Goal: Information Seeking & Learning: Learn about a topic

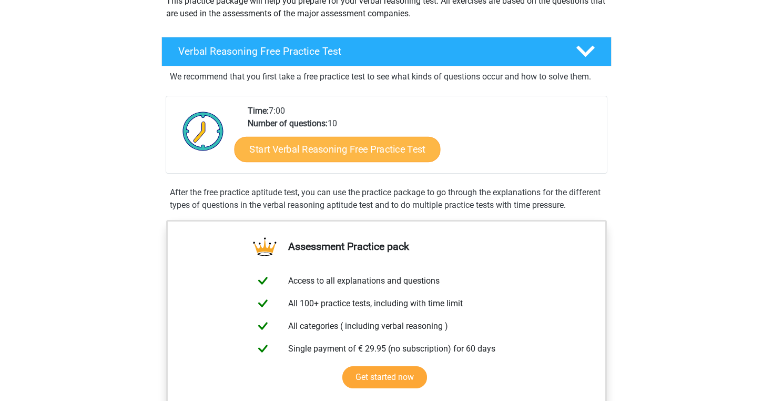
scroll to position [144, 0]
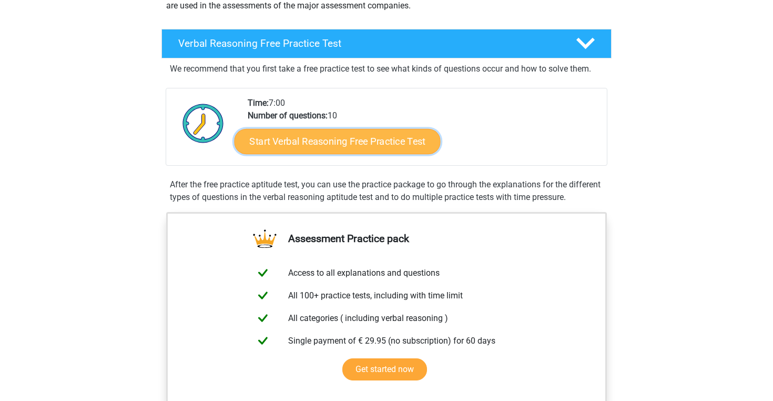
click at [371, 142] on link "Start Verbal Reasoning Free Practice Test" at bounding box center [337, 141] width 206 height 25
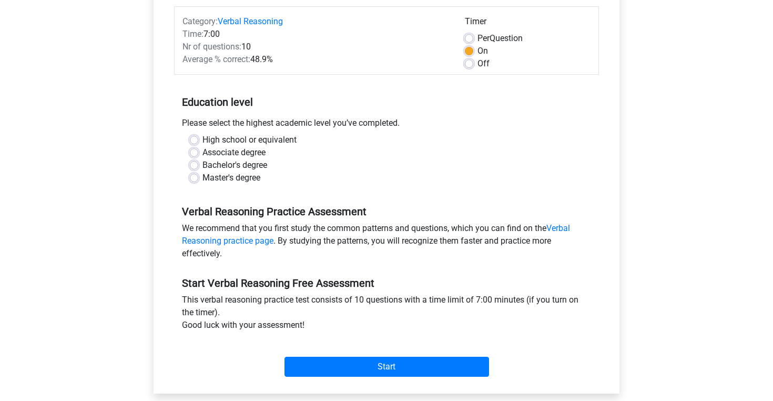
scroll to position [134, 0]
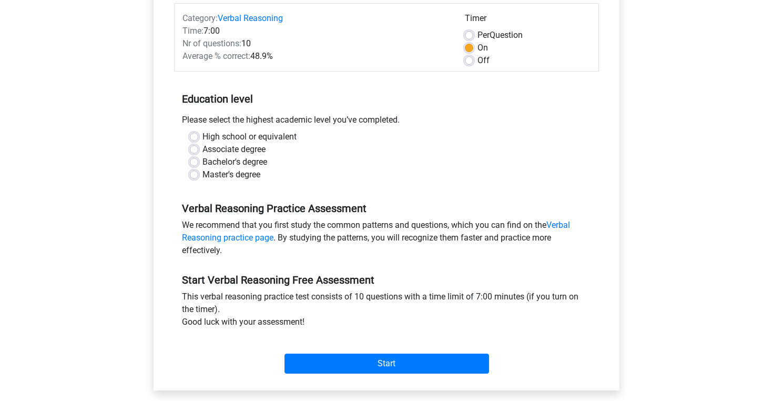
click at [202, 136] on label "High school or equivalent" at bounding box center [249, 136] width 94 height 13
click at [195, 136] on input "High school or equivalent" at bounding box center [194, 135] width 8 height 11
radio input "true"
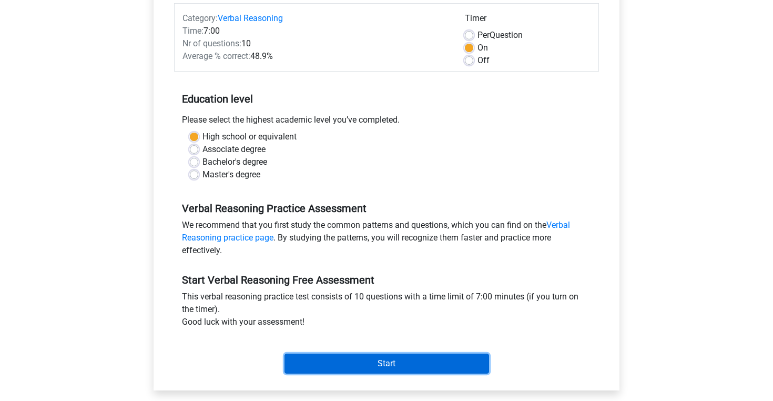
click at [391, 364] on input "Start" at bounding box center [386, 363] width 204 height 20
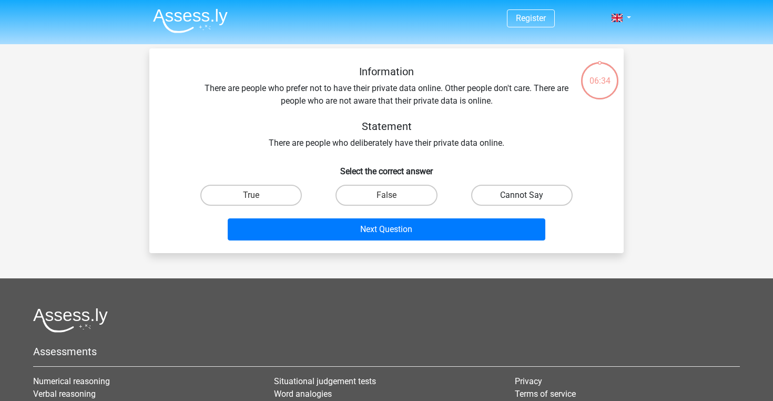
click at [550, 194] on label "Cannot Say" at bounding box center [521, 195] width 101 height 21
click at [528, 195] on input "Cannot Say" at bounding box center [524, 198] width 7 height 7
radio input "true"
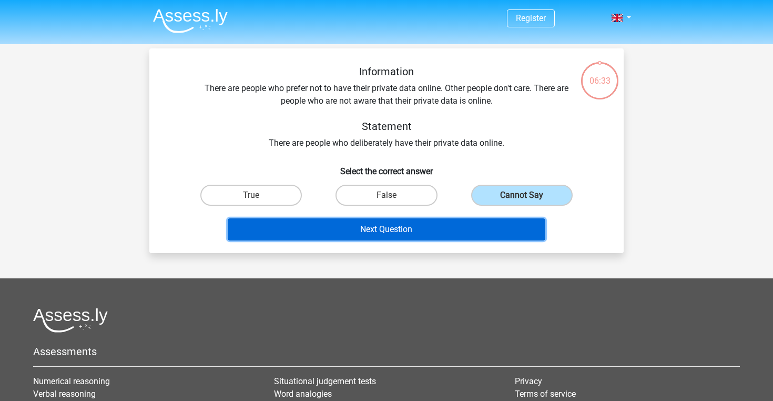
click at [433, 227] on button "Next Question" at bounding box center [387, 229] width 318 height 22
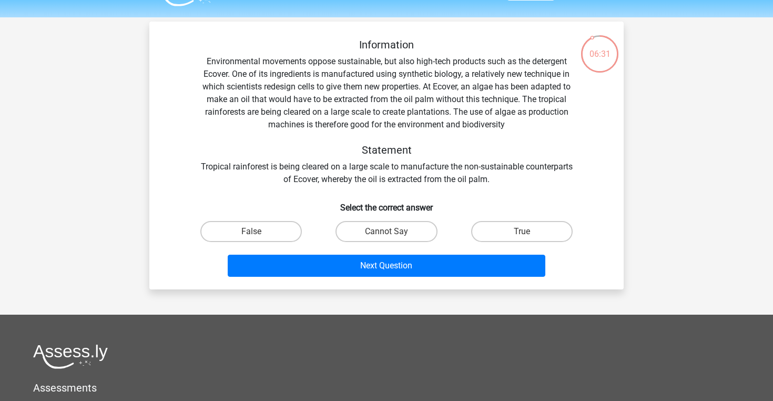
scroll to position [22, 0]
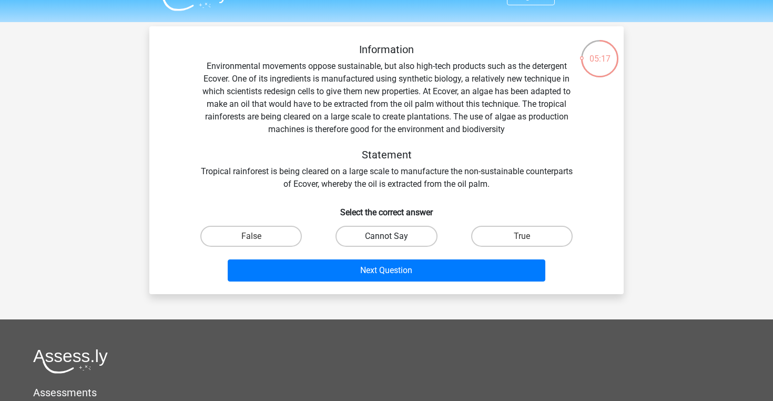
click at [416, 234] on label "Cannot Say" at bounding box center [385, 236] width 101 height 21
click at [393, 236] on input "Cannot Say" at bounding box center [389, 239] width 7 height 7
radio input "true"
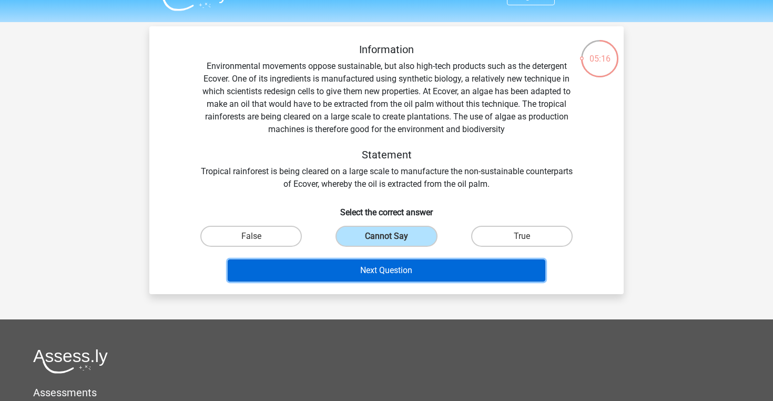
click at [405, 278] on button "Next Question" at bounding box center [387, 270] width 318 height 22
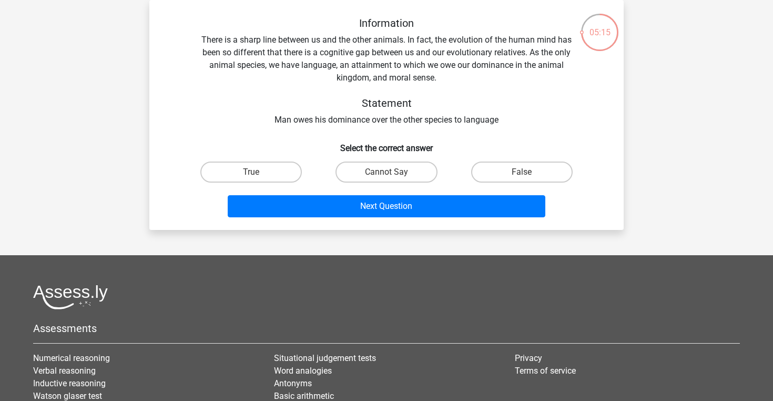
scroll to position [19, 0]
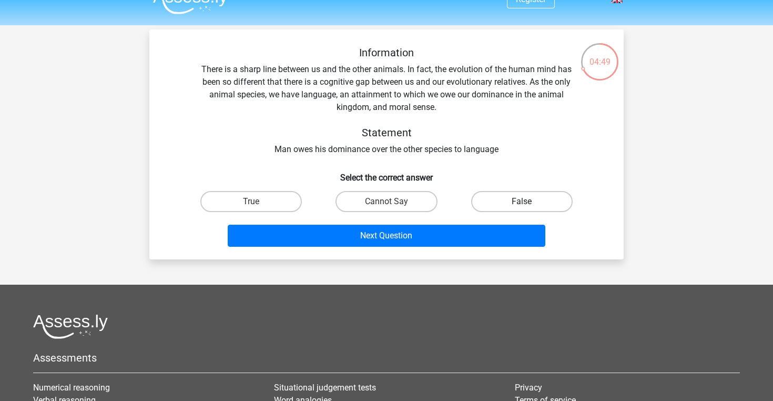
click at [511, 200] on label "False" at bounding box center [521, 201] width 101 height 21
click at [521, 201] on input "False" at bounding box center [524, 204] width 7 height 7
radio input "true"
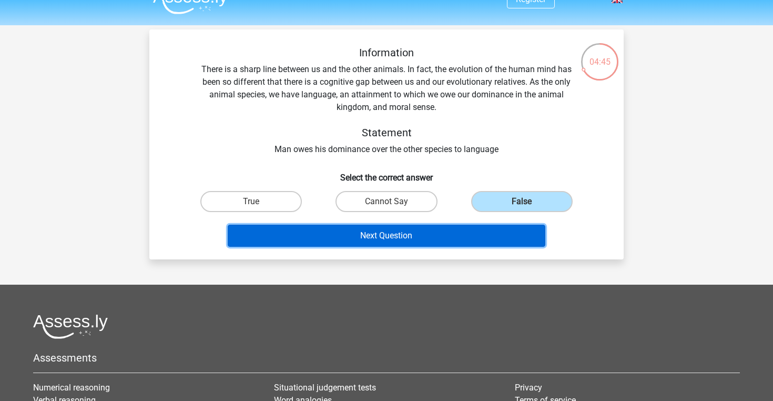
click at [448, 233] on button "Next Question" at bounding box center [387, 235] width 318 height 22
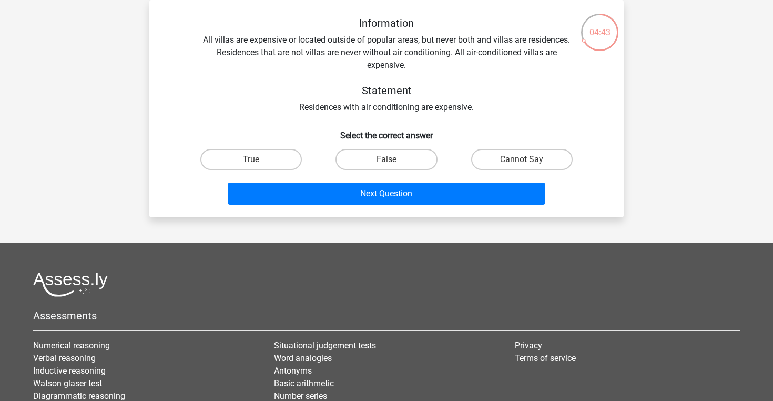
scroll to position [22, 0]
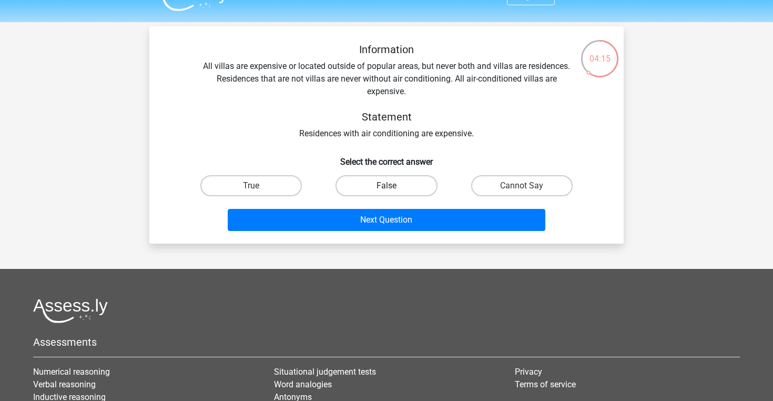
click at [407, 184] on label "False" at bounding box center [385, 185] width 101 height 21
click at [393, 186] on input "False" at bounding box center [389, 189] width 7 height 7
radio input "true"
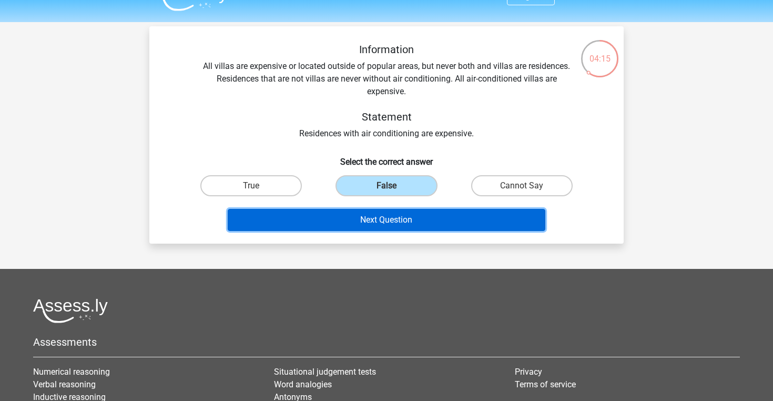
click at [414, 214] on button "Next Question" at bounding box center [387, 220] width 318 height 22
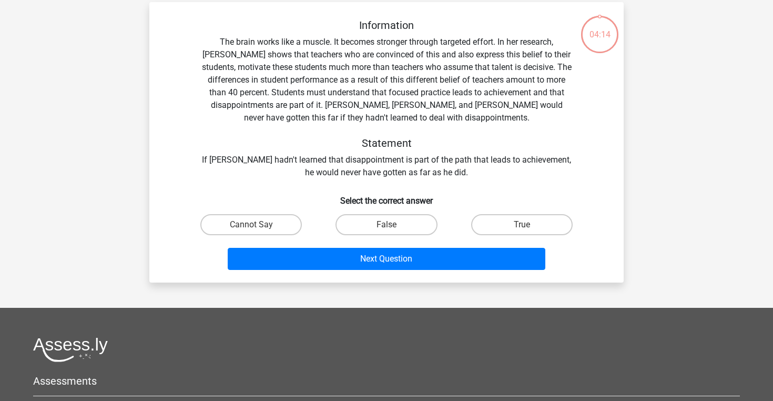
scroll to position [48, 0]
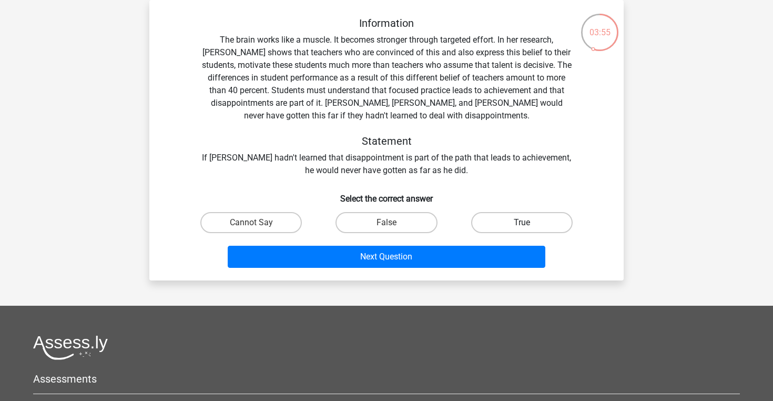
click at [522, 230] on label "True" at bounding box center [521, 222] width 101 height 21
click at [522, 229] on input "True" at bounding box center [524, 225] width 7 height 7
radio input "true"
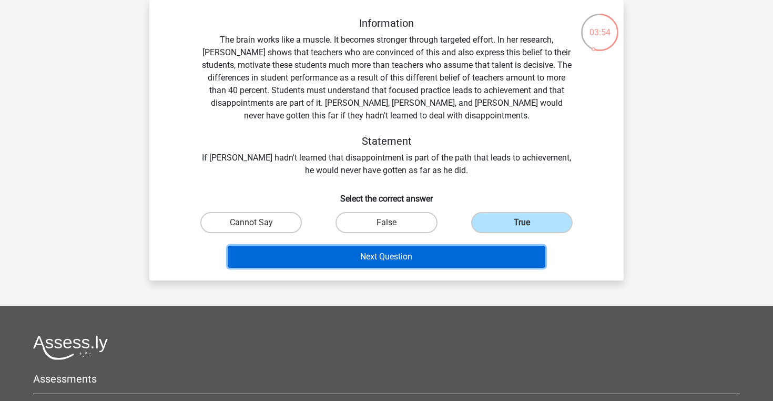
click at [434, 254] on button "Next Question" at bounding box center [387, 256] width 318 height 22
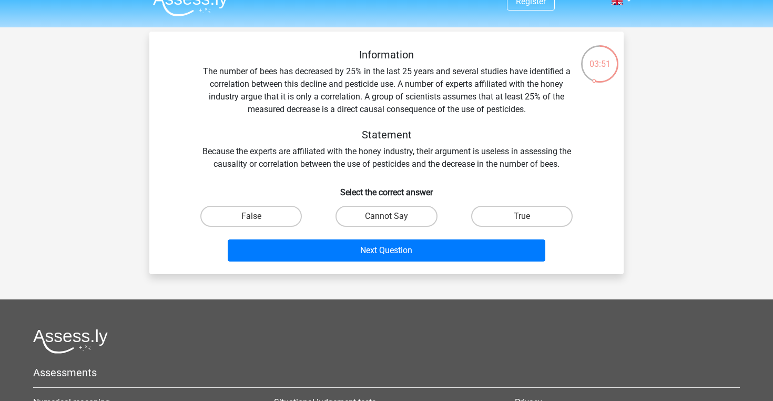
scroll to position [0, 0]
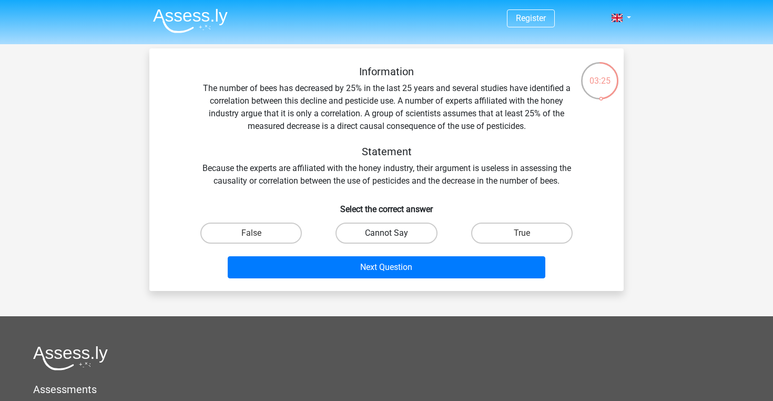
click at [409, 229] on label "Cannot Say" at bounding box center [385, 232] width 101 height 21
click at [393, 233] on input "Cannot Say" at bounding box center [389, 236] width 7 height 7
radio input "true"
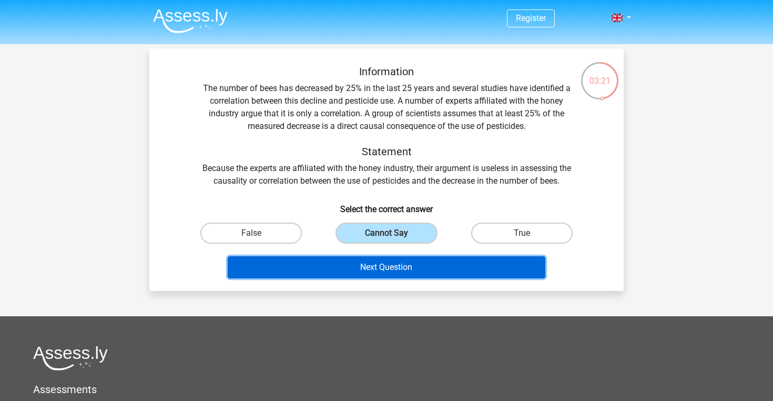
click at [418, 271] on button "Next Question" at bounding box center [387, 267] width 318 height 22
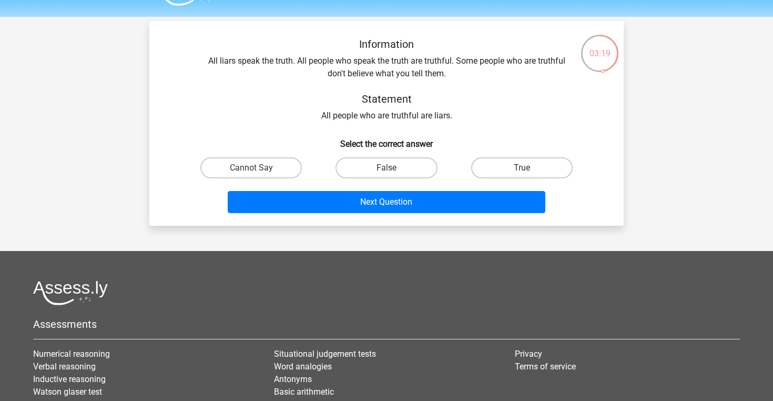
scroll to position [19, 0]
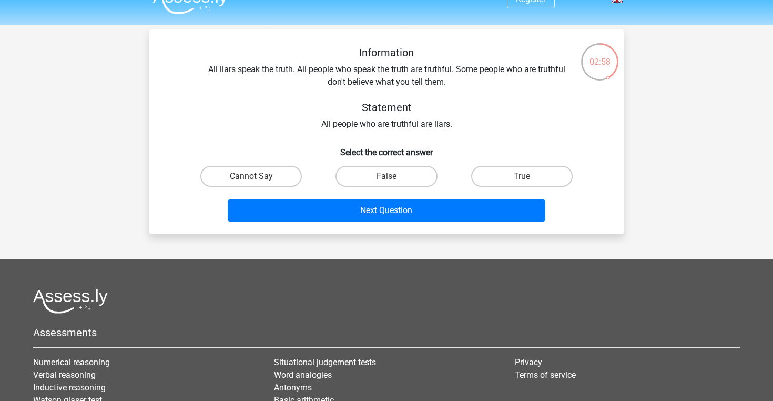
click at [524, 178] on input "True" at bounding box center [524, 179] width 7 height 7
radio input "true"
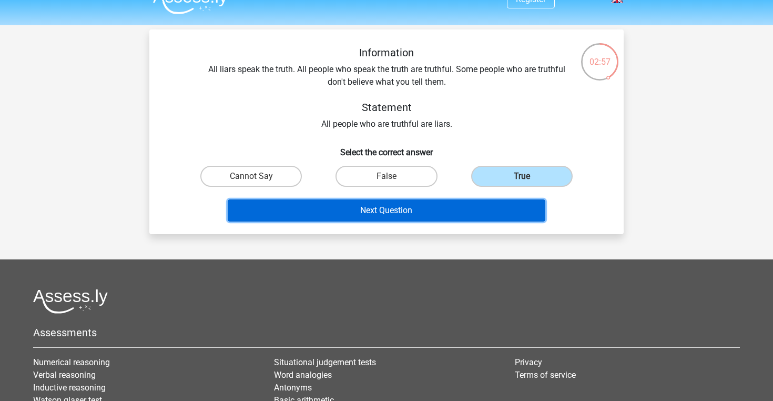
click at [433, 212] on button "Next Question" at bounding box center [387, 210] width 318 height 22
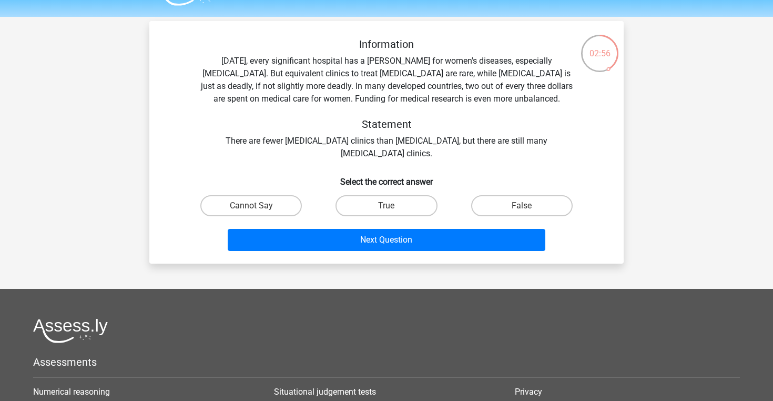
scroll to position [27, 0]
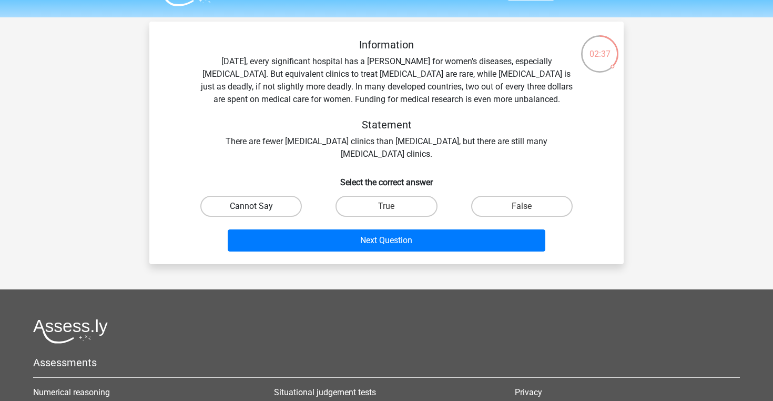
click at [243, 207] on label "Cannot Say" at bounding box center [250, 206] width 101 height 21
click at [251, 207] on input "Cannot Say" at bounding box center [254, 209] width 7 height 7
radio input "true"
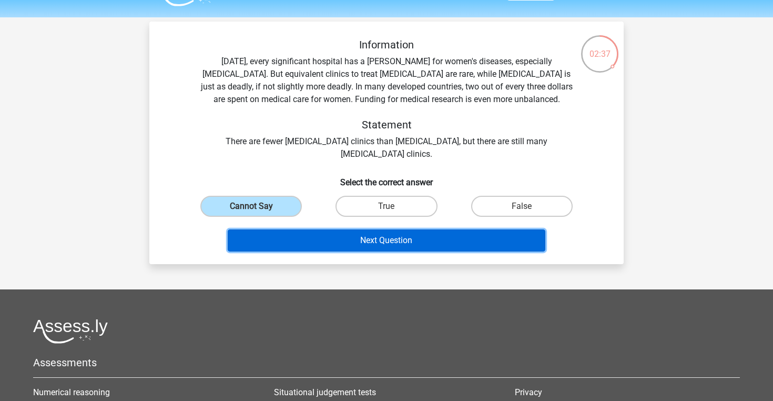
click at [353, 238] on button "Next Question" at bounding box center [387, 240] width 318 height 22
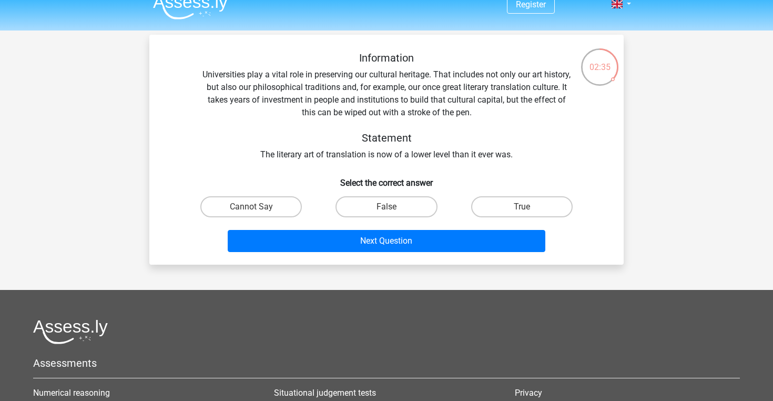
scroll to position [12, 0]
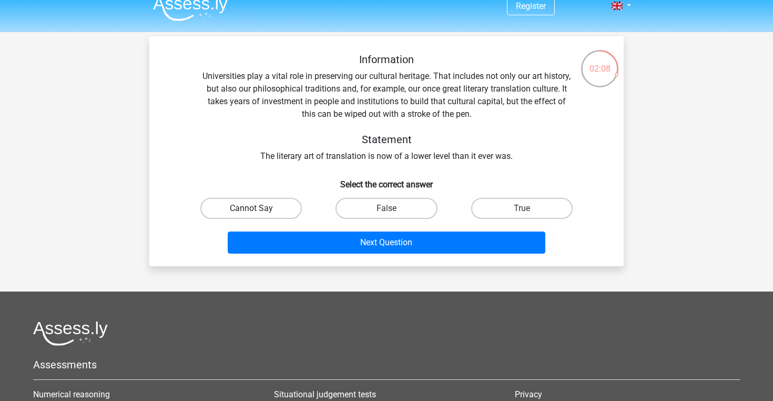
click at [268, 209] on label "Cannot Say" at bounding box center [250, 208] width 101 height 21
click at [258, 209] on input "Cannot Say" at bounding box center [254, 211] width 7 height 7
radio input "true"
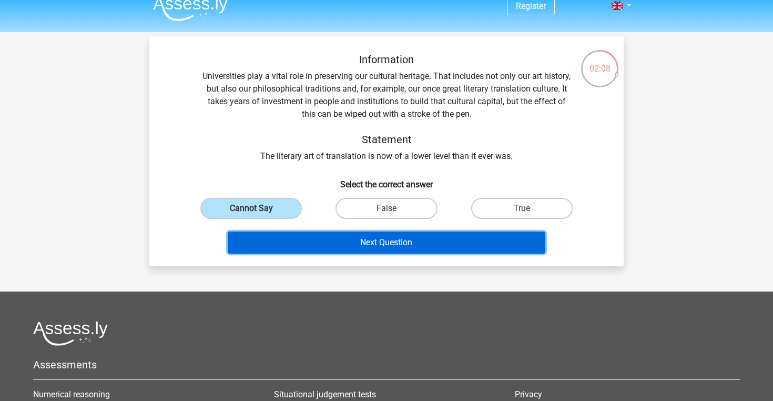
click at [346, 237] on button "Next Question" at bounding box center [387, 242] width 318 height 22
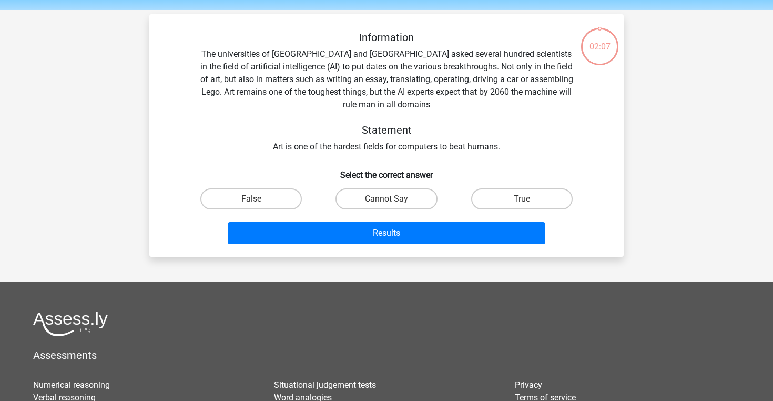
scroll to position [25, 0]
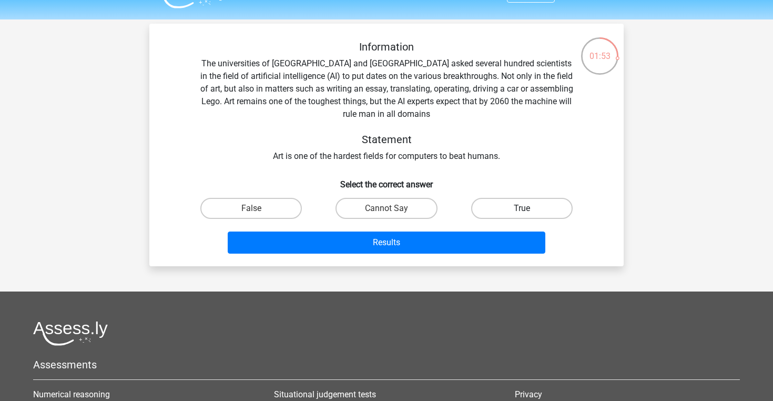
click at [532, 206] on label "True" at bounding box center [521, 208] width 101 height 21
click at [528, 208] on input "True" at bounding box center [524, 211] width 7 height 7
radio input "true"
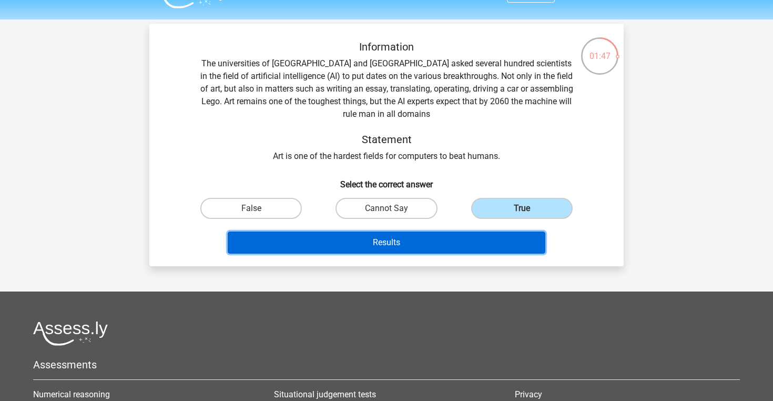
click at [379, 244] on button "Results" at bounding box center [387, 242] width 318 height 22
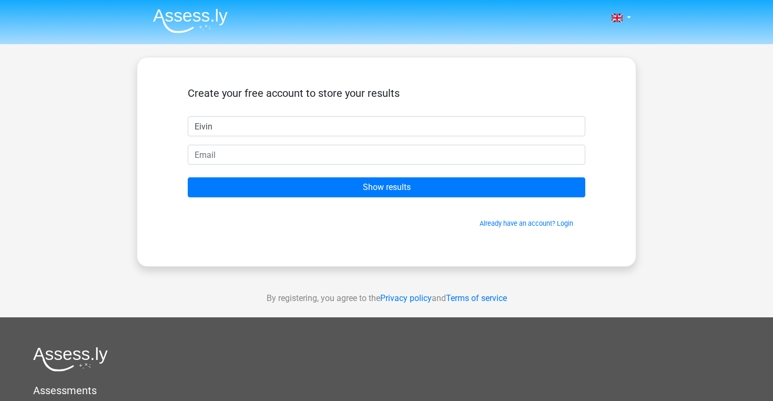
type input "Eivin"
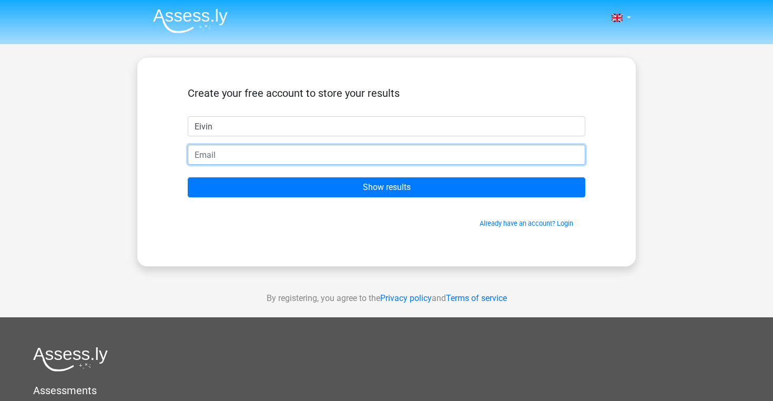
click at [252, 153] on input "email" at bounding box center [386, 155] width 397 height 20
type input "schelineivin@gmail.com"
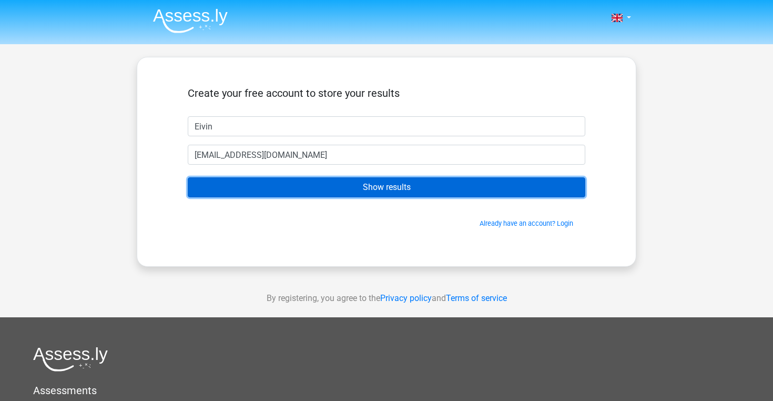
click at [354, 185] on input "Show results" at bounding box center [386, 187] width 397 height 20
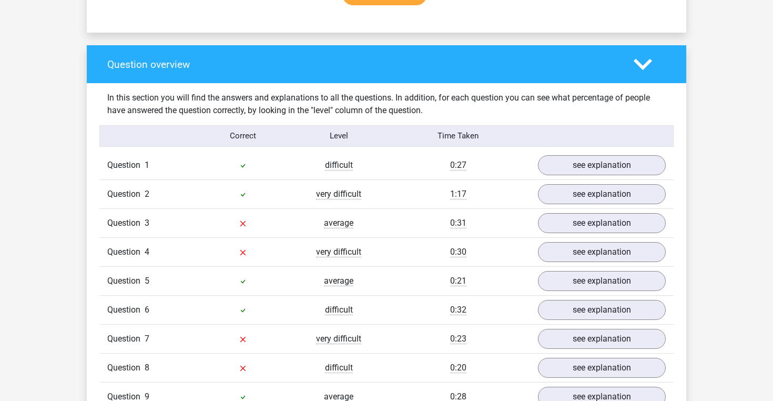
scroll to position [761, 0]
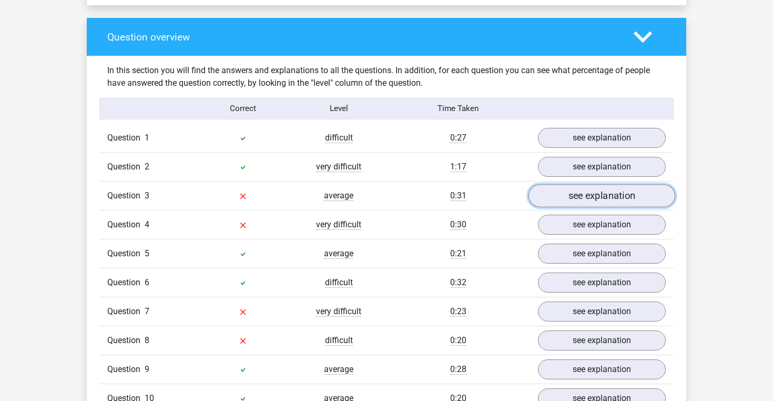
click at [607, 197] on link "see explanation" at bounding box center [601, 195] width 147 height 23
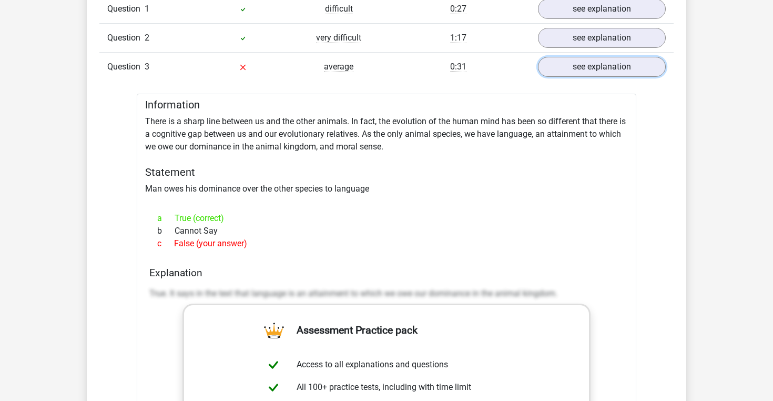
scroll to position [886, 0]
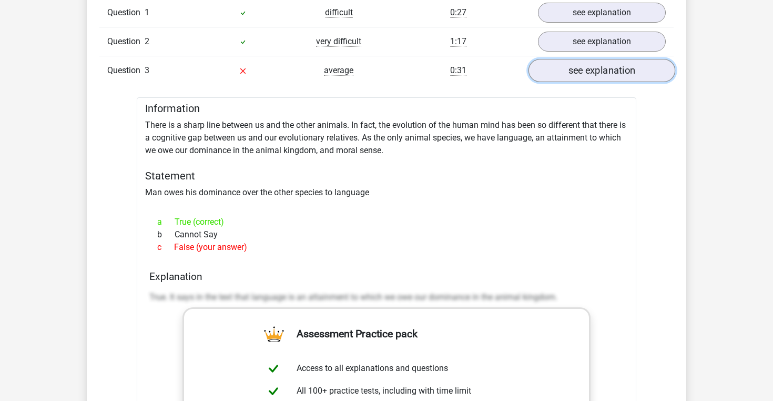
click at [602, 70] on link "see explanation" at bounding box center [601, 70] width 147 height 23
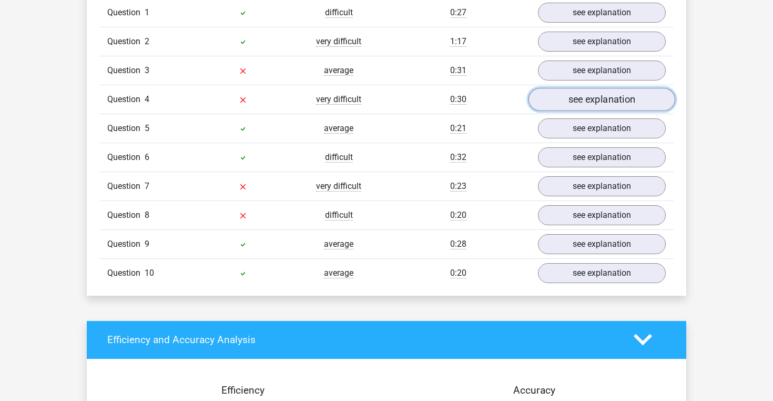
click at [601, 102] on link "see explanation" at bounding box center [601, 99] width 147 height 23
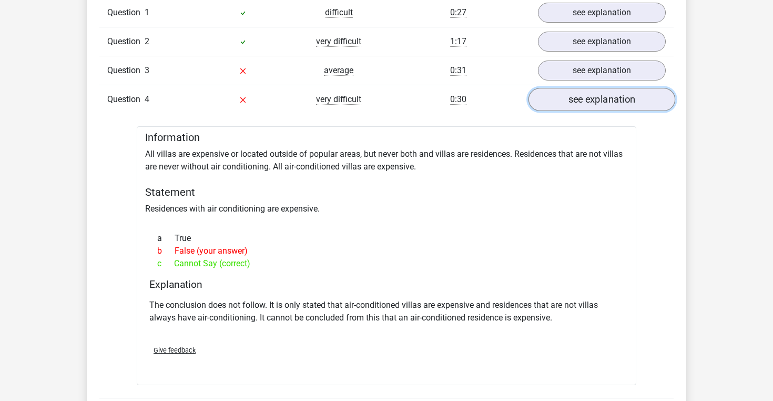
click at [622, 100] on link "see explanation" at bounding box center [601, 99] width 147 height 23
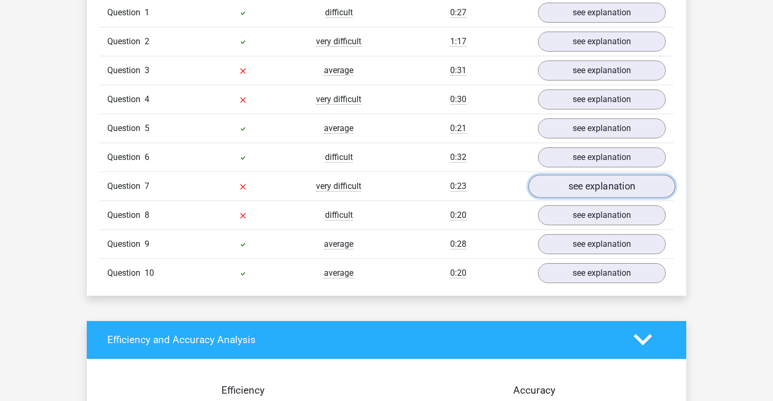
click at [620, 185] on link "see explanation" at bounding box center [601, 186] width 147 height 23
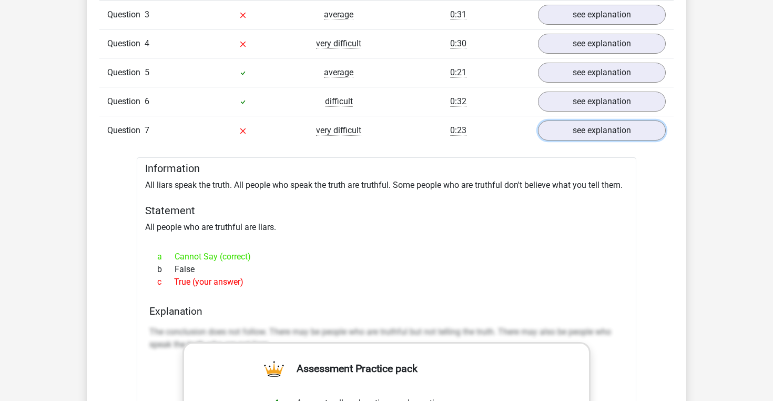
scroll to position [942, 0]
click at [612, 133] on link "see explanation" at bounding box center [601, 129] width 147 height 23
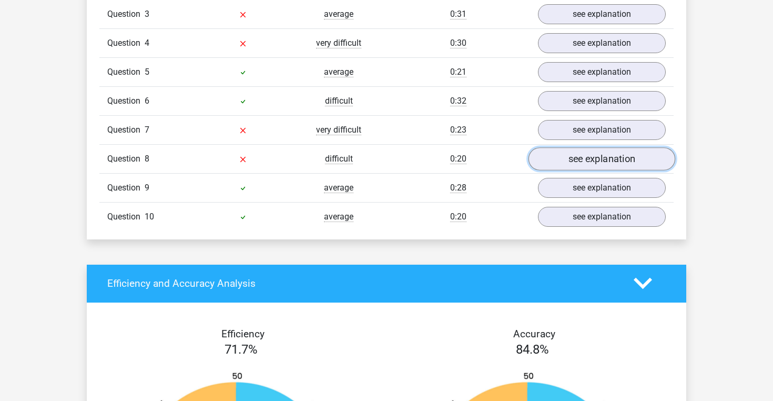
click at [601, 162] on link "see explanation" at bounding box center [601, 158] width 147 height 23
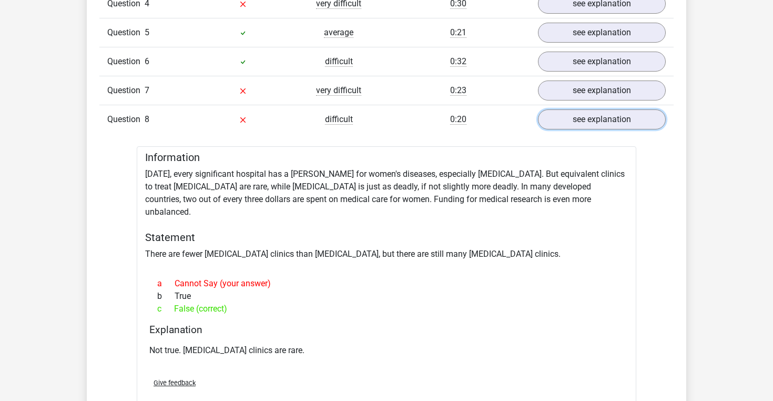
scroll to position [990, 0]
